Goal: Task Accomplishment & Management: Use online tool/utility

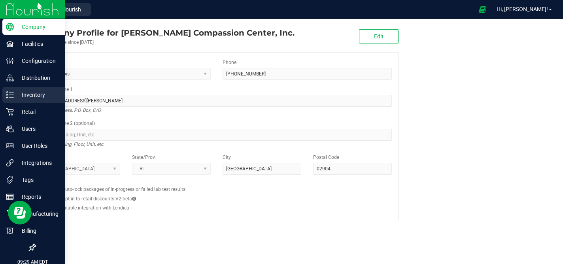
click at [25, 97] on p "Inventory" at bounding box center [37, 94] width 47 height 9
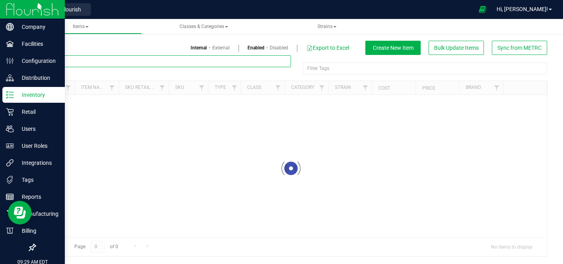
click at [82, 61] on input "text" at bounding box center [163, 61] width 256 height 12
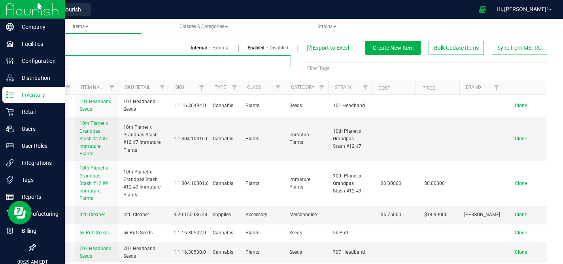
paste input "[PERSON_NAME]-3.5g-Z-Cake"
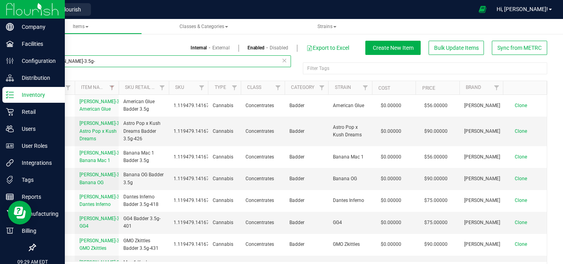
type input "[PERSON_NAME]-3.5g-"
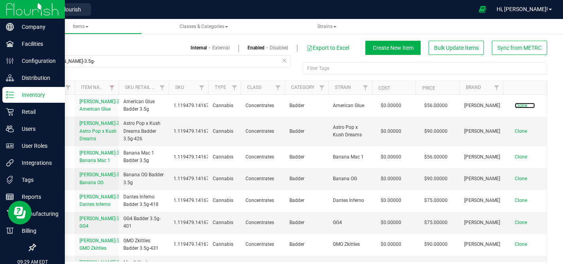
click at [523, 108] on span "Clone" at bounding box center [521, 106] width 12 height 6
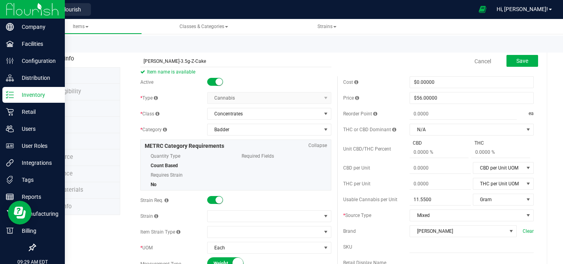
type input "[PERSON_NAME]-3.5g-Z-Cake"
click at [217, 215] on span at bounding box center [265, 216] width 114 height 11
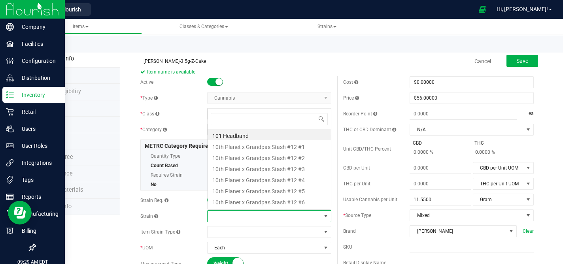
scroll to position [12, 124]
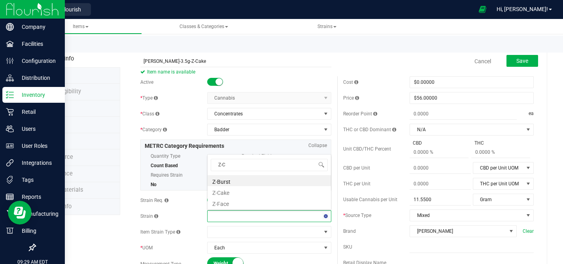
type input "Z-Ca"
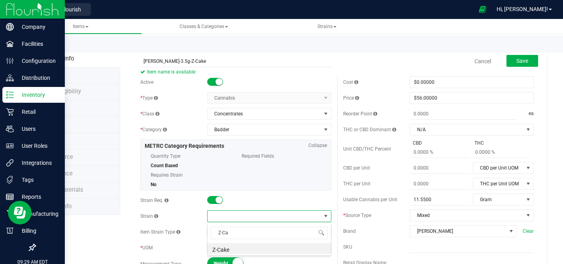
click at [216, 251] on li "Z-Cake" at bounding box center [269, 248] width 123 height 11
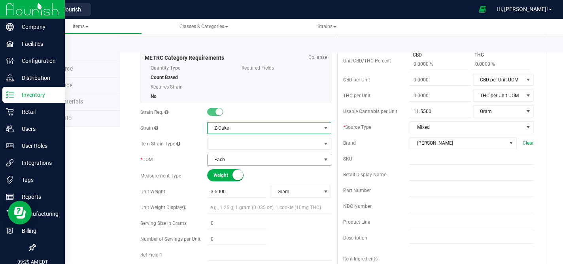
scroll to position [100, 0]
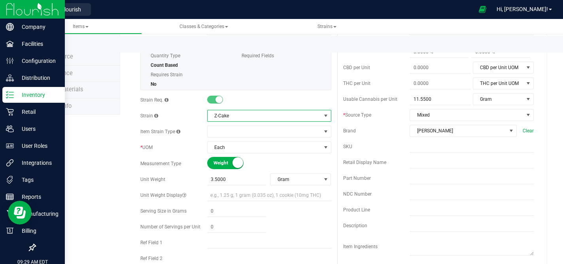
click at [409, 165] on div "Retail Display Name" at bounding box center [376, 162] width 67 height 7
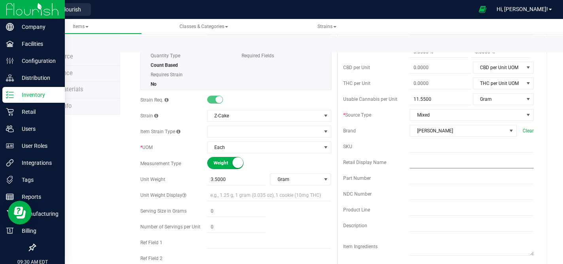
click at [414, 160] on input "text" at bounding box center [472, 163] width 124 height 12
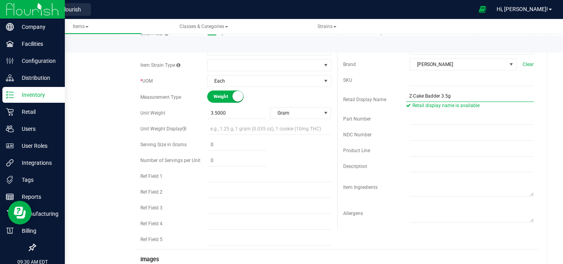
scroll to position [237, 0]
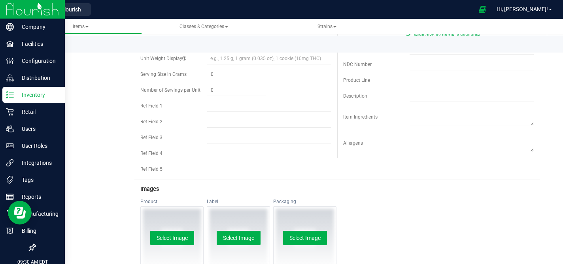
type input "Z-Cake Badder 3.5g"
click at [176, 235] on button "Select Image" at bounding box center [172, 238] width 44 height 14
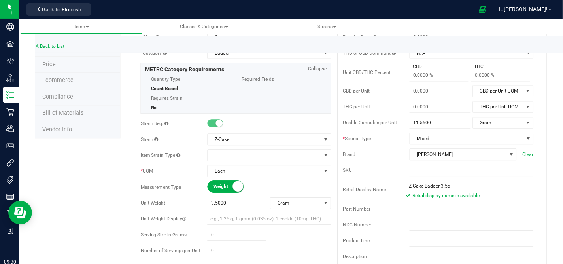
scroll to position [0, 0]
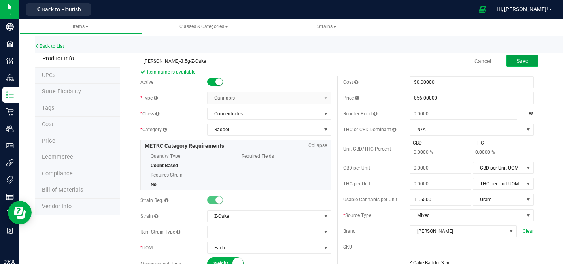
click at [528, 61] on button "Save" at bounding box center [523, 61] width 32 height 12
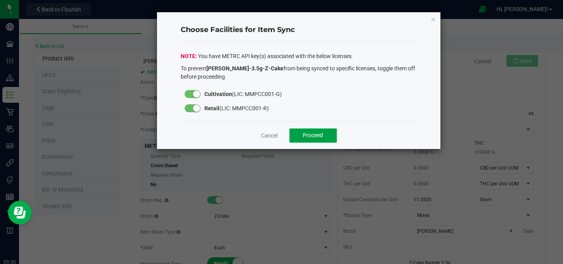
click at [318, 131] on button "Proceed" at bounding box center [313, 136] width 47 height 14
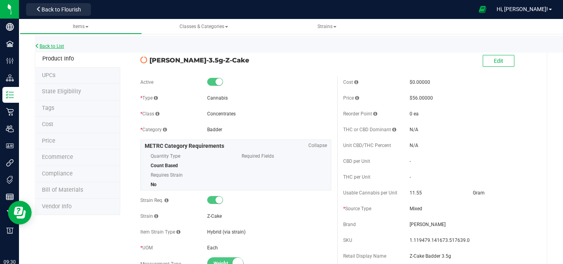
click at [57, 46] on link "Back to List" at bounding box center [49, 47] width 29 height 6
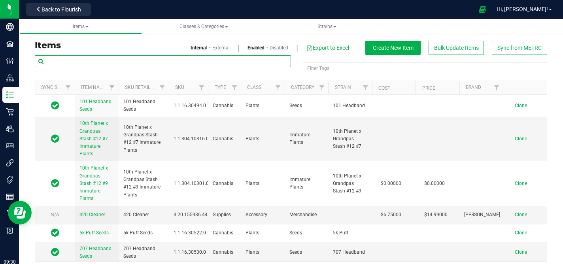
click at [114, 62] on input "text" at bounding box center [163, 61] width 256 height 12
paste input "[PERSON_NAME]-3.5g-Z-Cake"
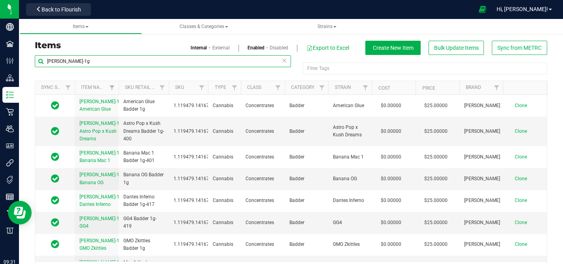
type input "[PERSON_NAME]-1g"
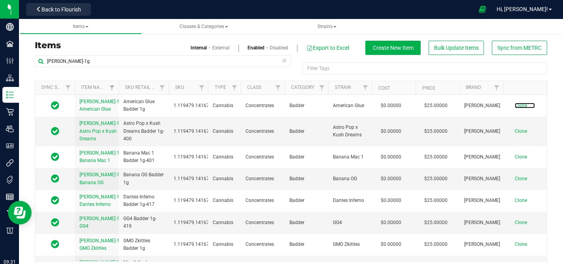
click at [522, 108] on span "Clone" at bounding box center [521, 106] width 12 height 6
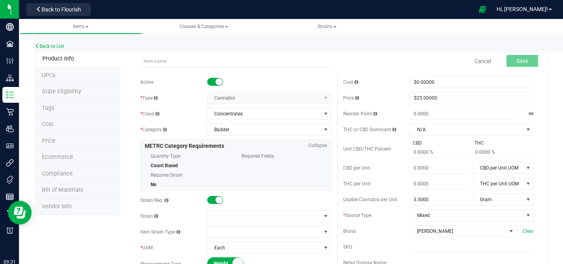
click at [199, 60] on input "text" at bounding box center [235, 61] width 191 height 12
click at [180, 60] on input "[PERSON_NAME]-3.5g-Z-Cake" at bounding box center [235, 61] width 191 height 12
type input "[PERSON_NAME]-1g-Z-Cake"
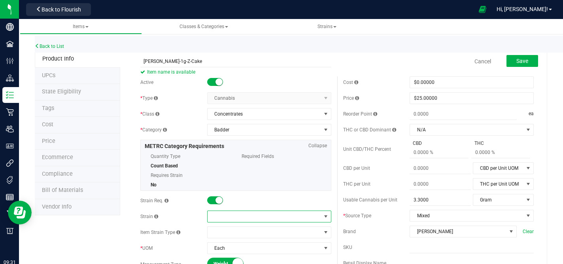
click at [219, 214] on span at bounding box center [265, 216] width 114 height 11
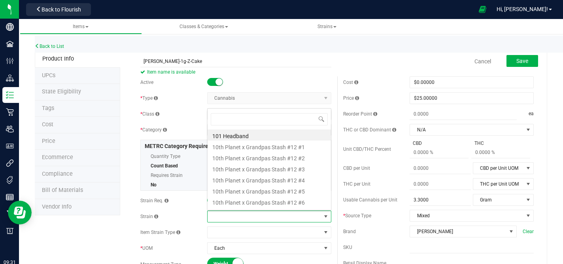
scroll to position [12, 124]
type input "Z-ca"
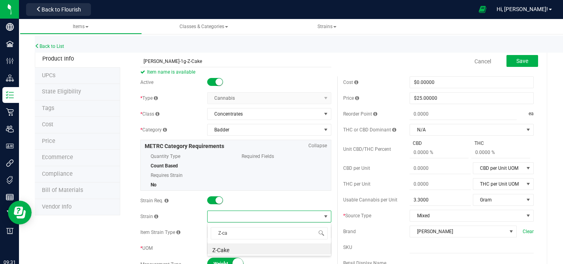
click at [224, 250] on li "Z-Cake" at bounding box center [269, 248] width 123 height 11
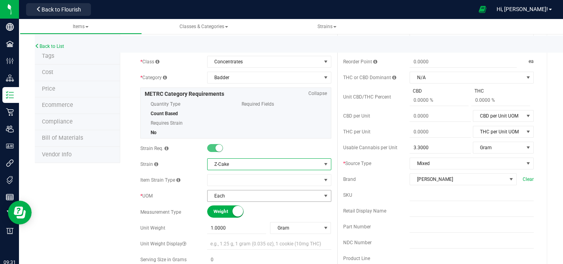
scroll to position [114, 0]
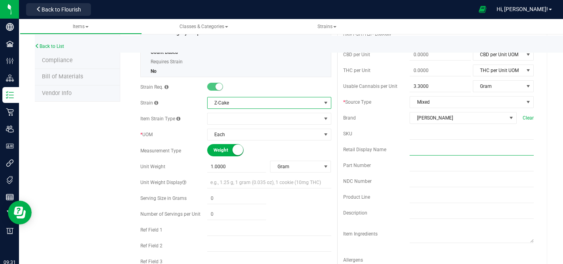
click at [424, 148] on input "text" at bounding box center [472, 150] width 124 height 12
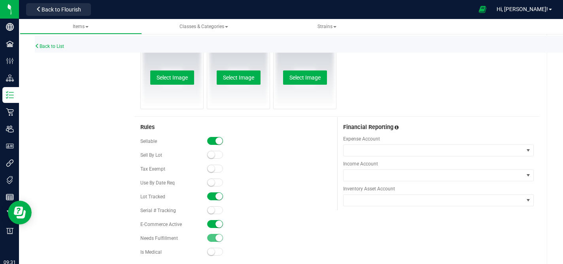
scroll to position [399, 0]
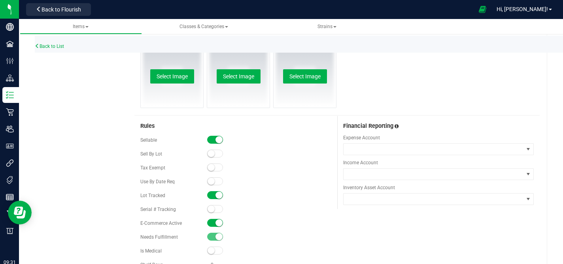
type input "Z-Cake Badder 1g"
click at [210, 223] on span at bounding box center [215, 223] width 16 height 8
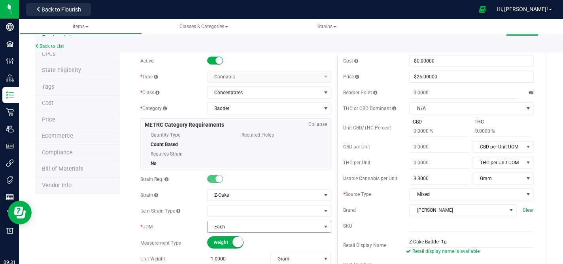
scroll to position [0, 0]
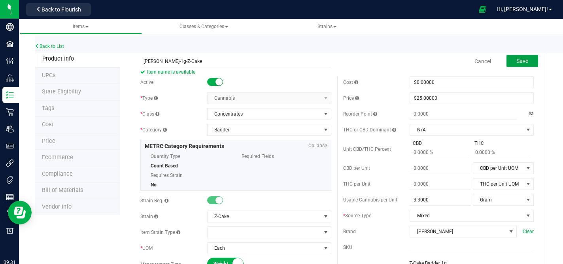
click at [522, 60] on span "Save" at bounding box center [523, 61] width 12 height 6
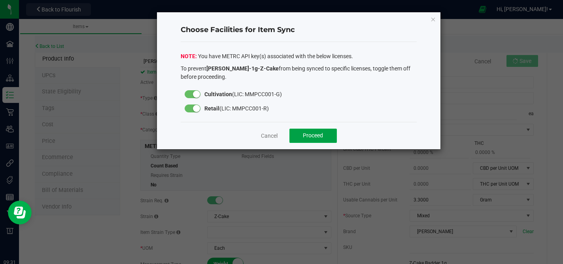
click at [315, 142] on button "Proceed" at bounding box center [313, 136] width 47 height 14
